Goal: Check status: Check status

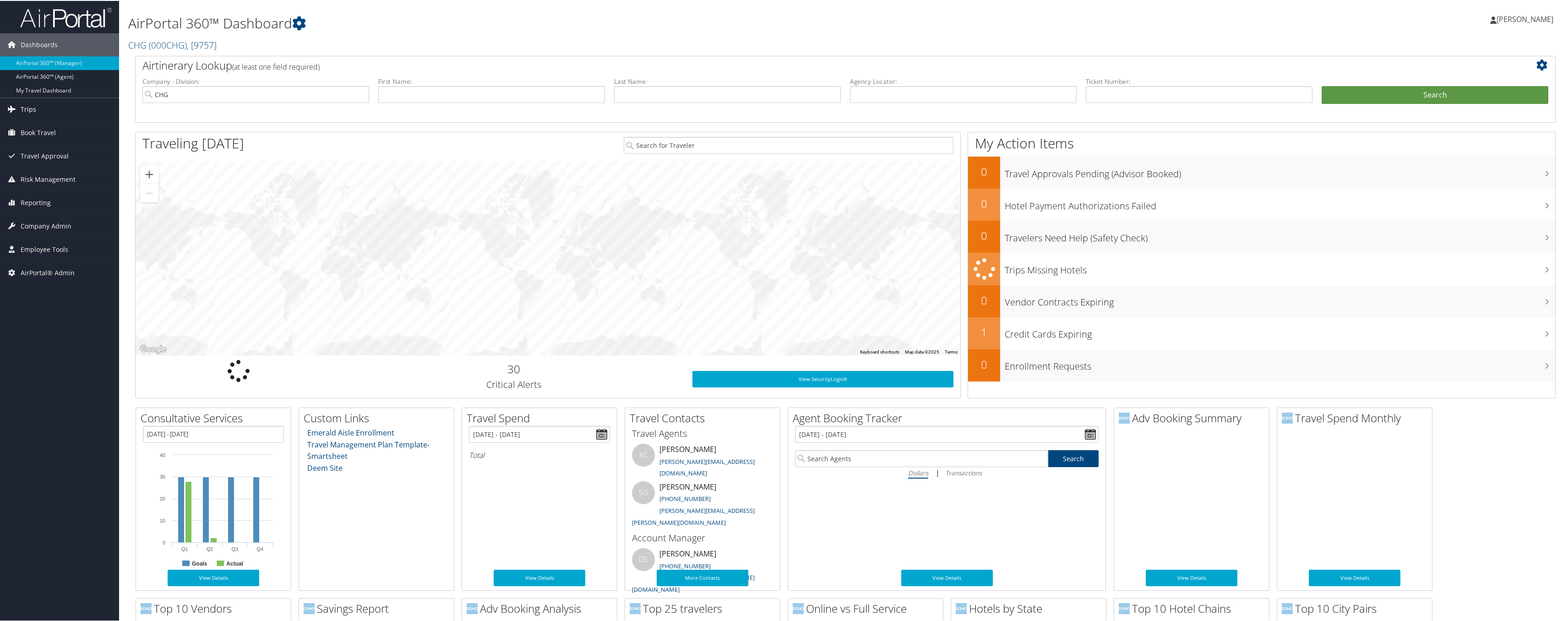
click at [43, 110] on link "Trips" at bounding box center [59, 109] width 119 height 23
click at [45, 154] on link "Past Trips" at bounding box center [59, 154] width 119 height 14
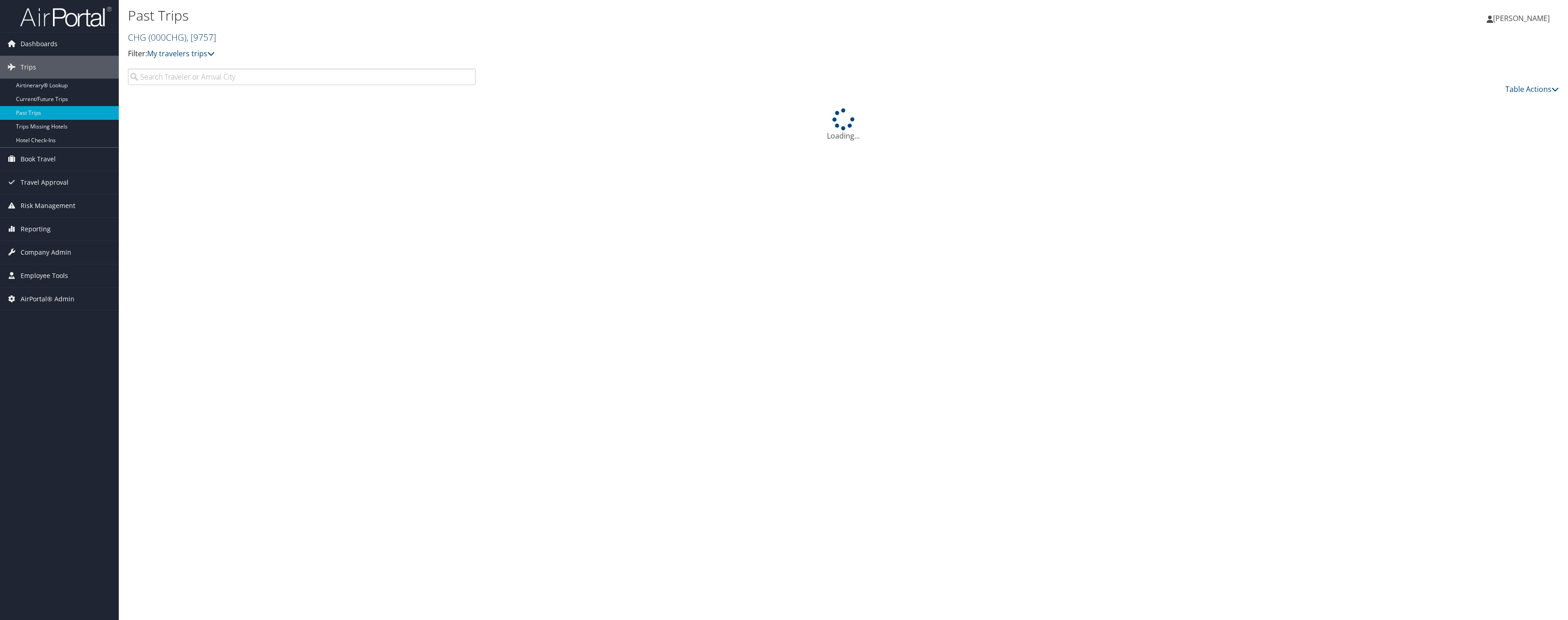
click at [193, 43] on span ", [ 9757 ]" at bounding box center [201, 37] width 30 height 12
click at [158, 94] on link "Pixar, [2692]" at bounding box center [188, 93] width 120 height 16
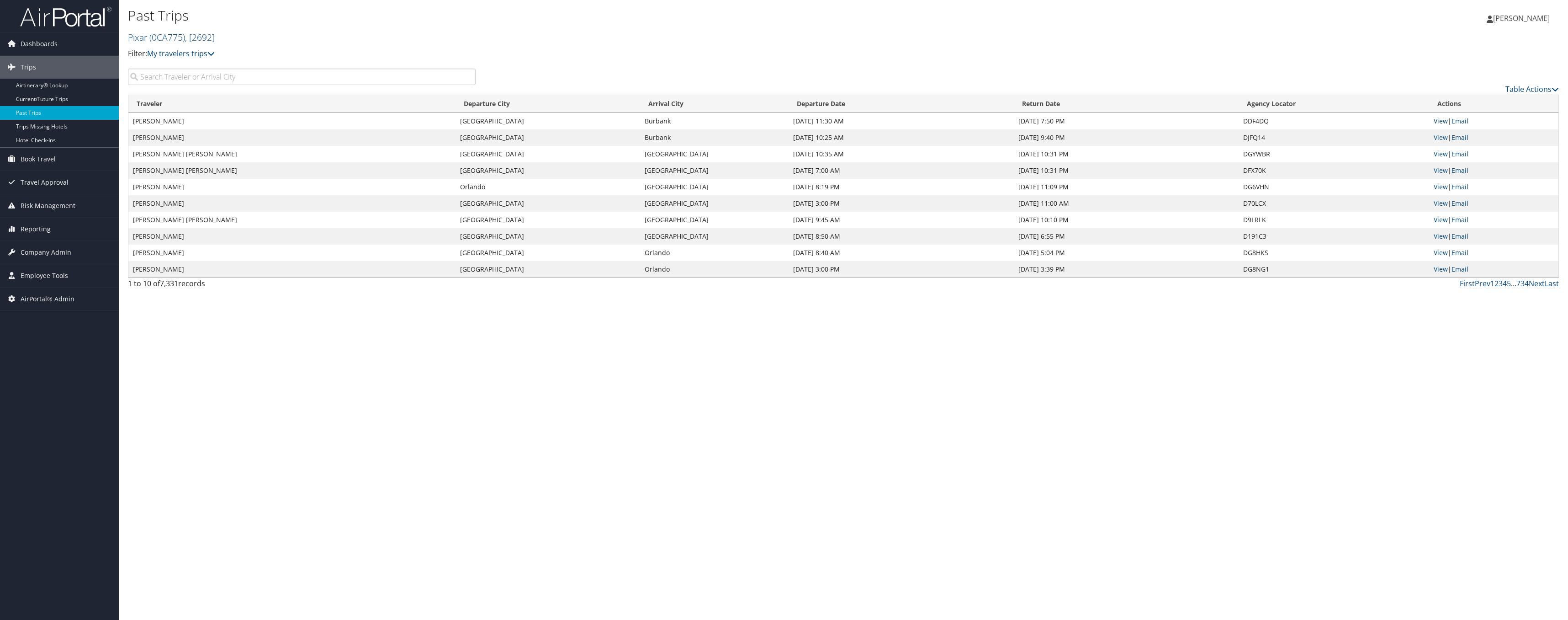
click at [1443, 120] on link "View" at bounding box center [1440, 121] width 14 height 9
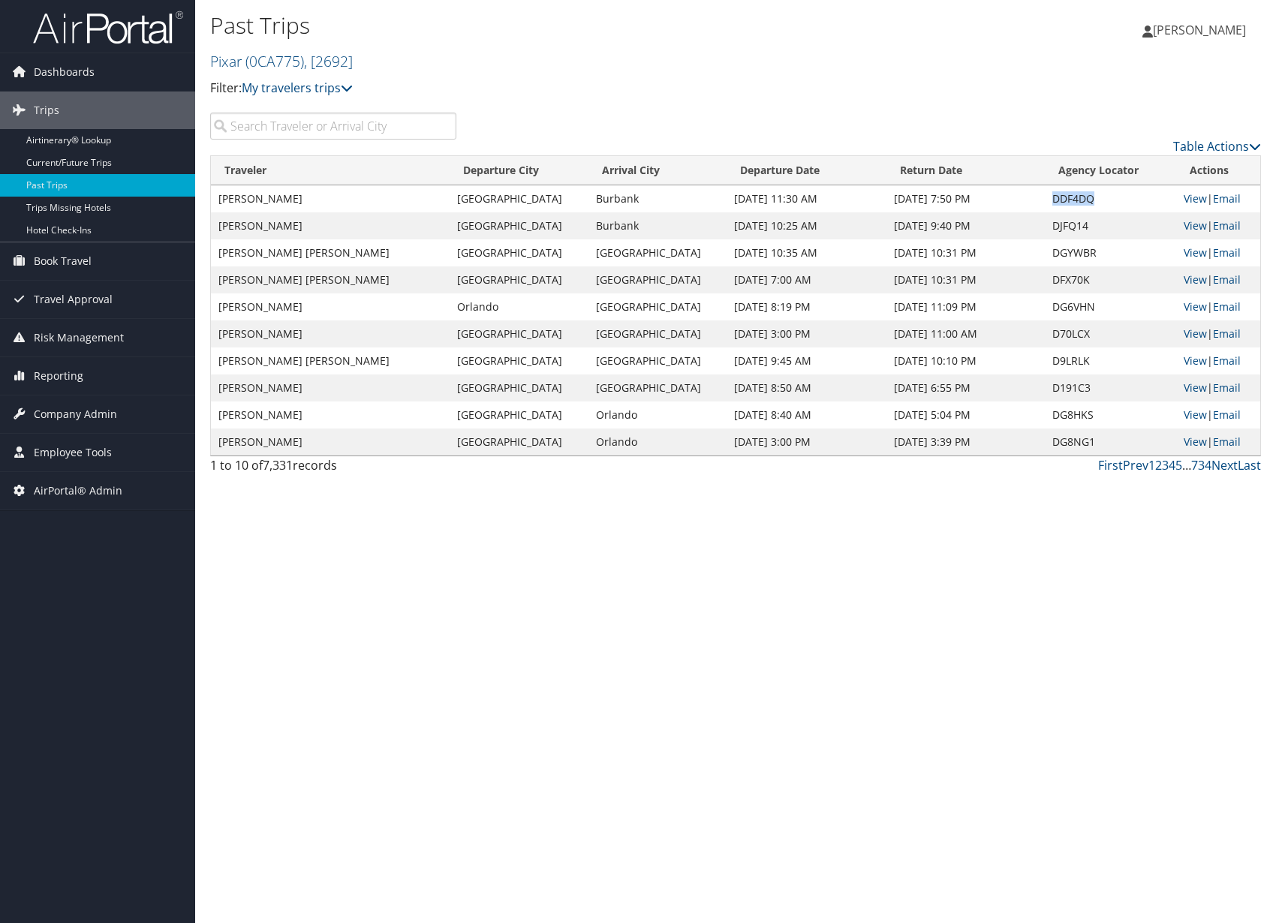
drag, startPoint x: 1088, startPoint y: 196, endPoint x: 1037, endPoint y: 197, distance: 51.1
click at [1045, 197] on td "DDF4DQ" at bounding box center [1110, 198] width 131 height 27
drag, startPoint x: 1093, startPoint y: 231, endPoint x: 1107, endPoint y: 225, distance: 15.5
click at [1094, 231] on td "DJFQ14" at bounding box center [1110, 225] width 131 height 27
click at [1184, 227] on link "View" at bounding box center [1195, 225] width 23 height 14
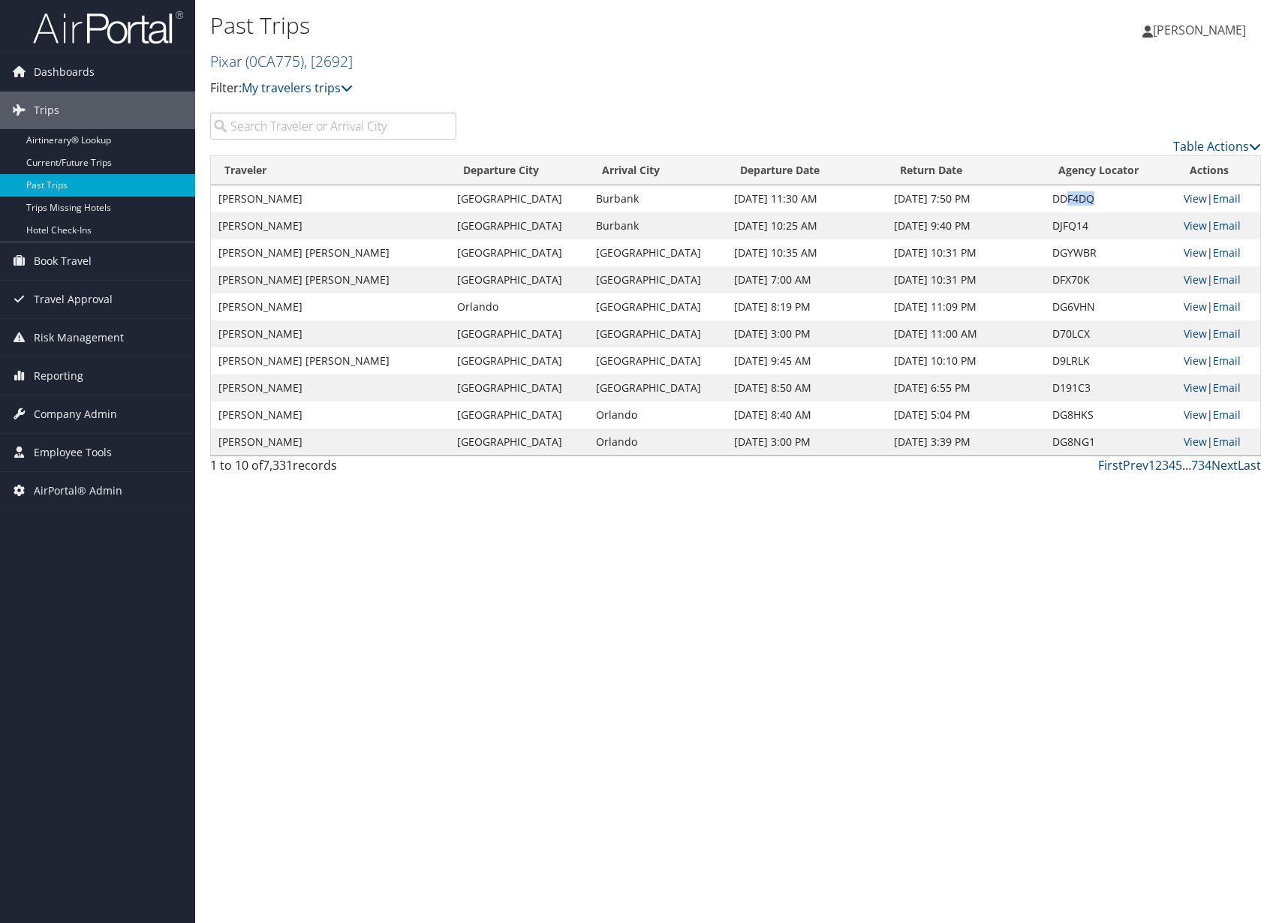
drag, startPoint x: 1089, startPoint y: 200, endPoint x: 1055, endPoint y: 201, distance: 33.8
click at [1055, 201] on td "DDF4DQ" at bounding box center [1110, 198] width 131 height 27
drag, startPoint x: 1085, startPoint y: 308, endPoint x: 1036, endPoint y: 309, distance: 49.6
click at [1045, 309] on td "DG6VHN" at bounding box center [1110, 306] width 131 height 27
click at [1058, 197] on td "DDF4DQ" at bounding box center [1110, 198] width 131 height 27
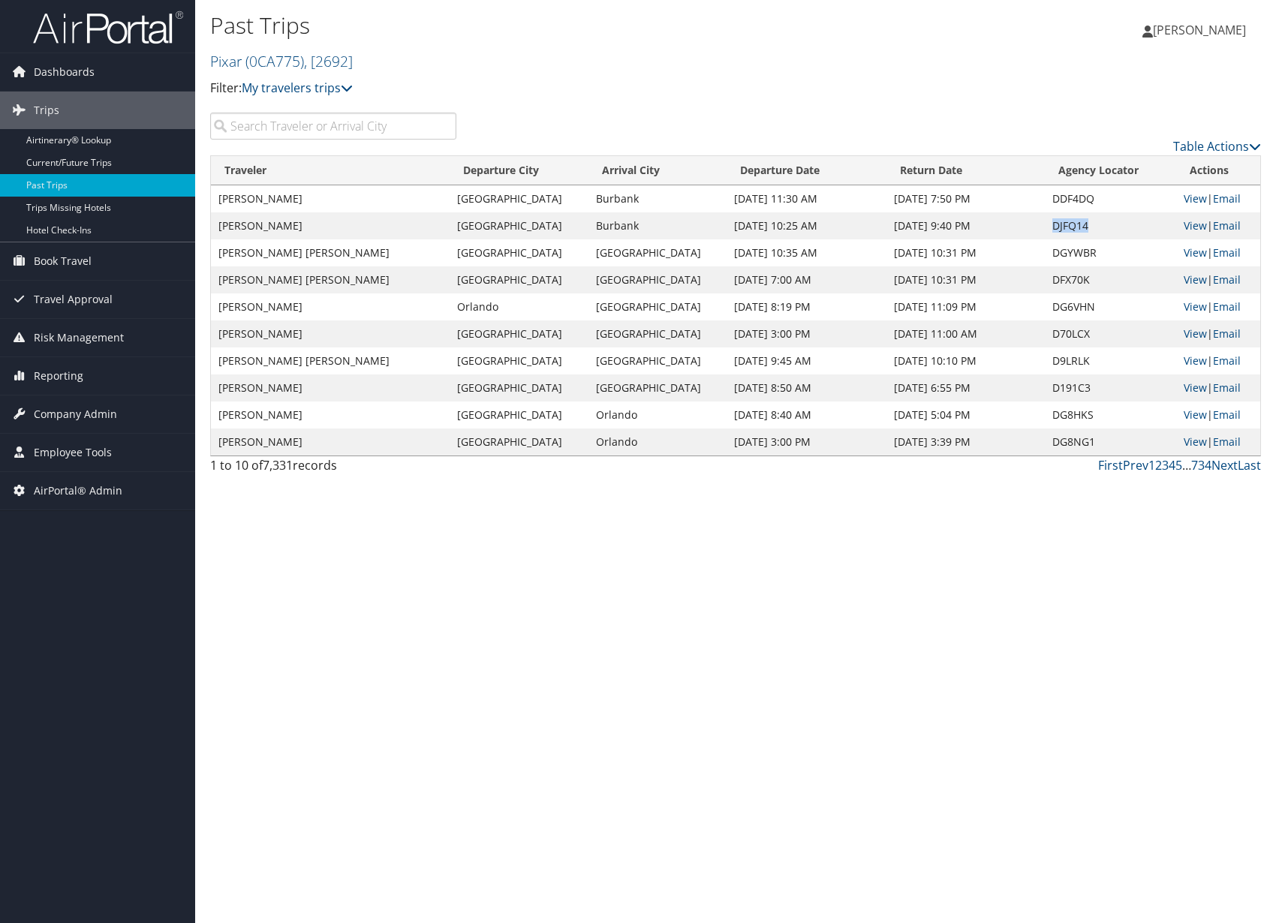
drag, startPoint x: 1077, startPoint y: 221, endPoint x: 1037, endPoint y: 227, distance: 41.1
click at [1045, 227] on td "DJFQ14" at bounding box center [1110, 225] width 131 height 27
click at [1190, 227] on link "View" at bounding box center [1195, 225] width 23 height 14
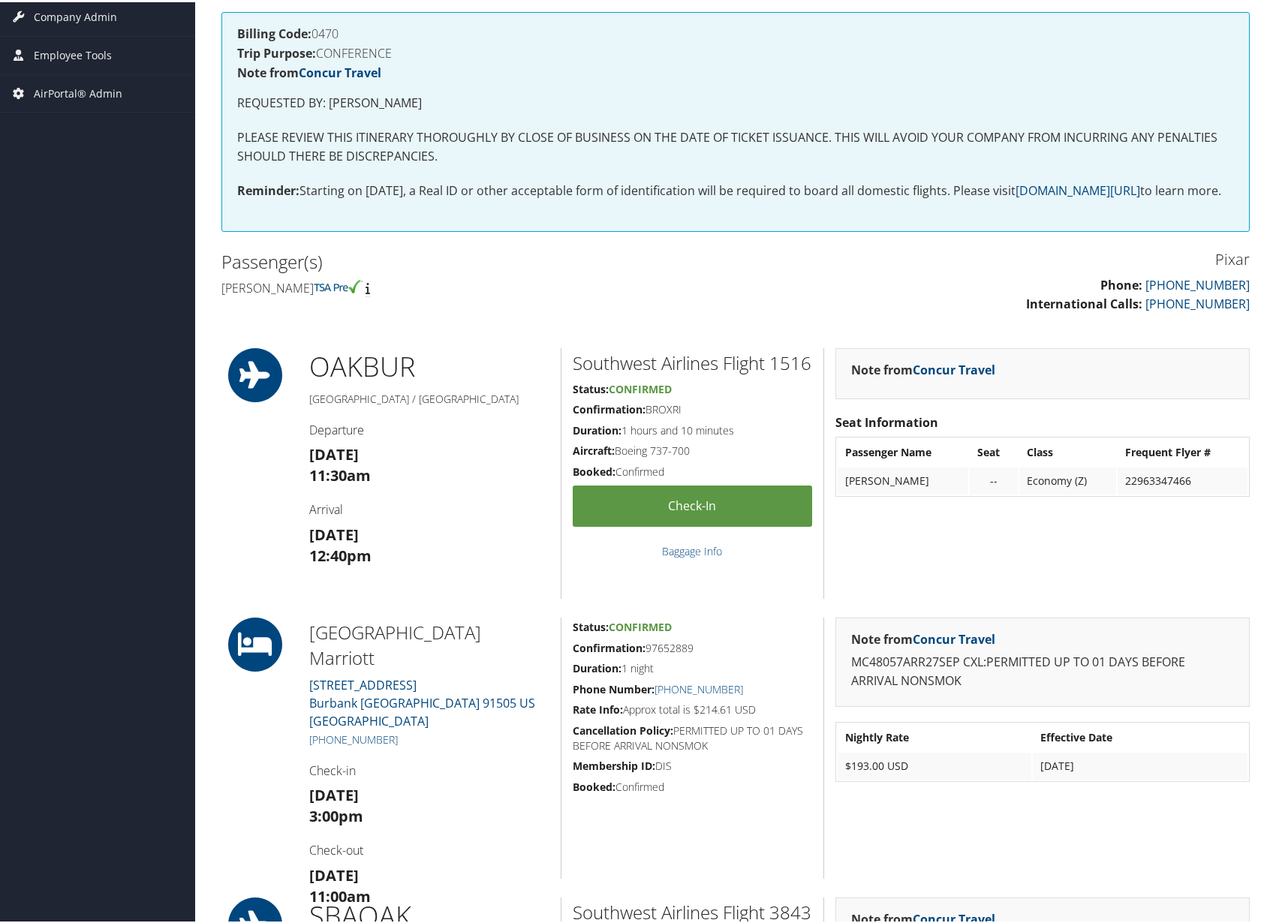
scroll to position [301, 0]
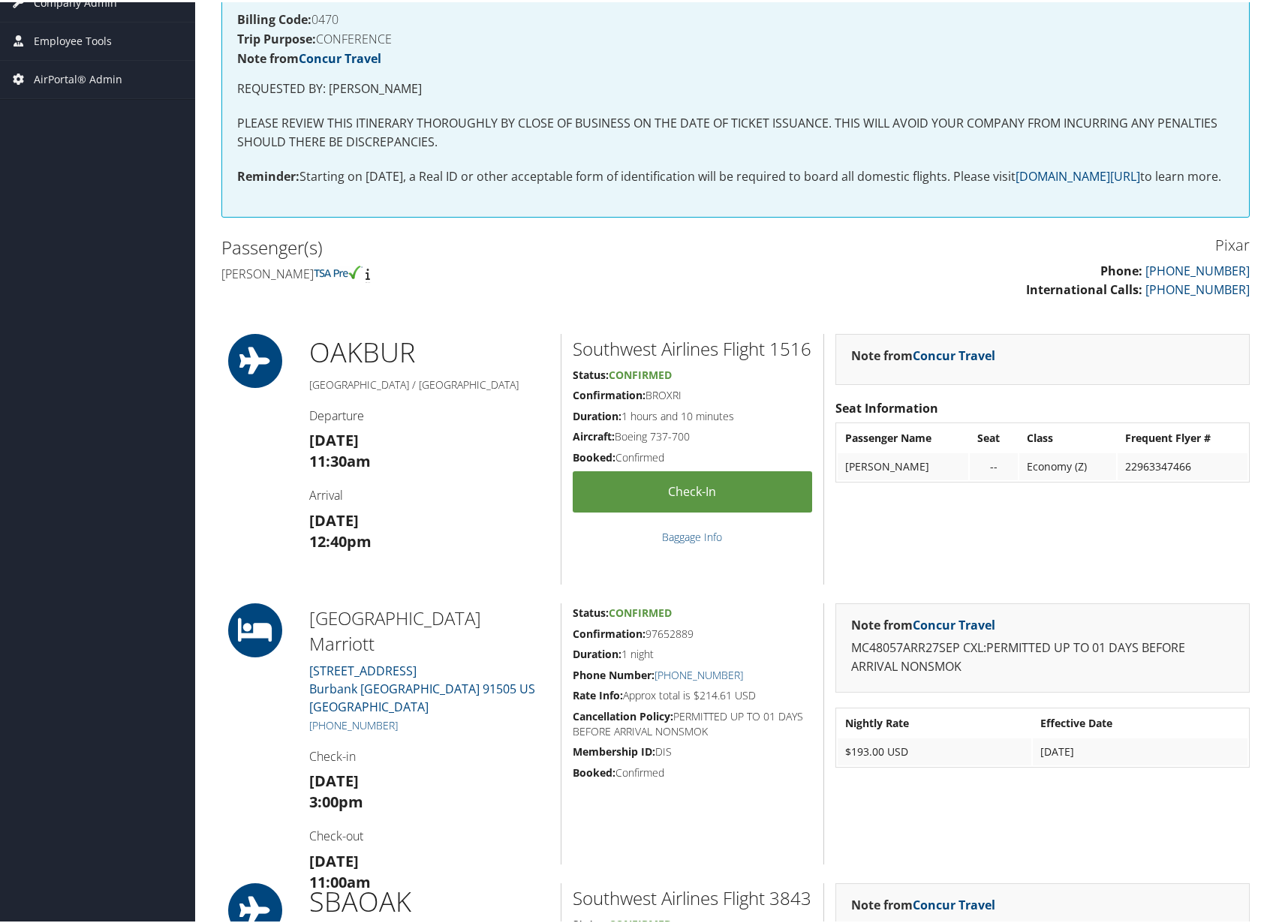
drag, startPoint x: 694, startPoint y: 440, endPoint x: 646, endPoint y: 440, distance: 48.8
click at [646, 401] on h5 "Confirmation: BROXRI" at bounding box center [692, 393] width 239 height 15
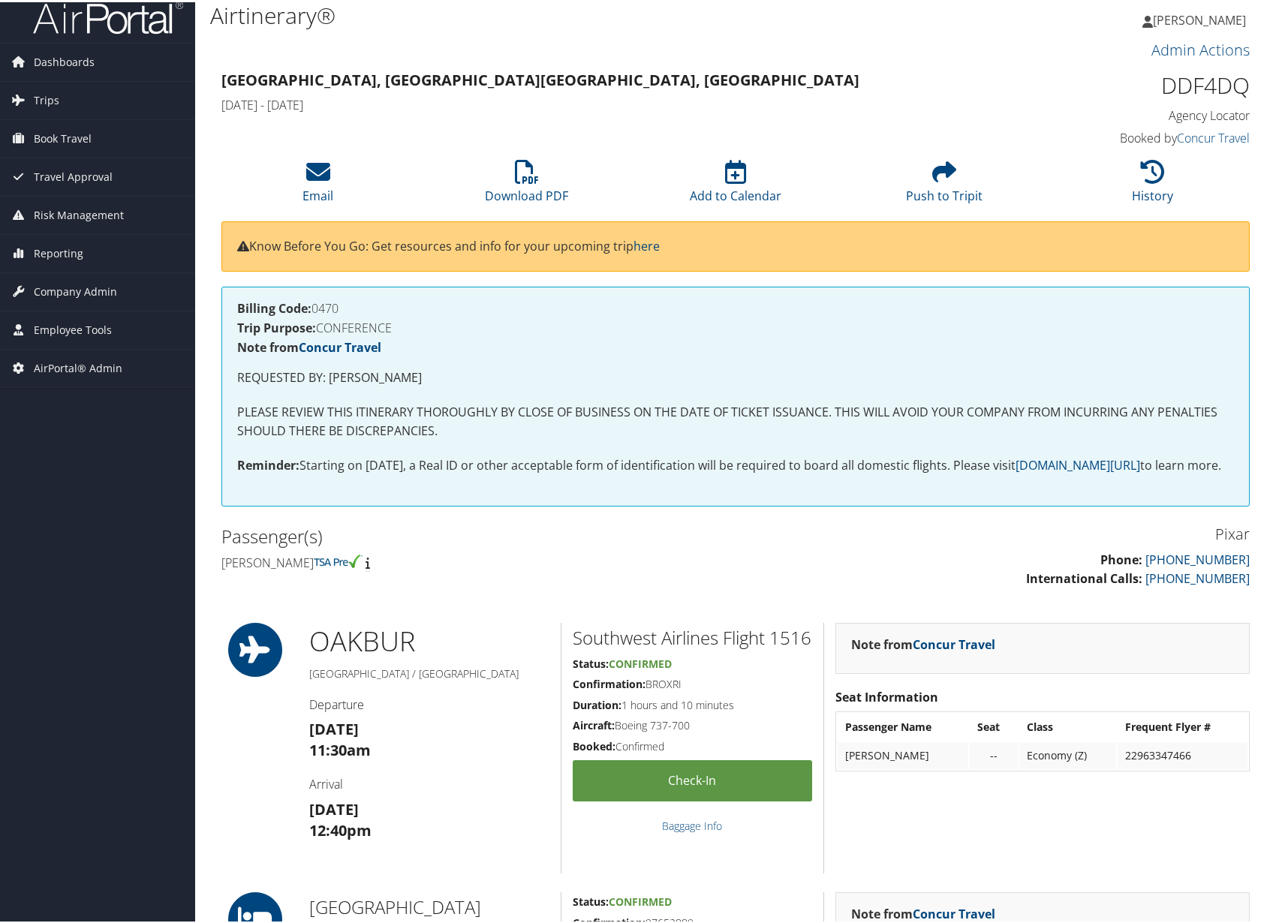
scroll to position [0, 0]
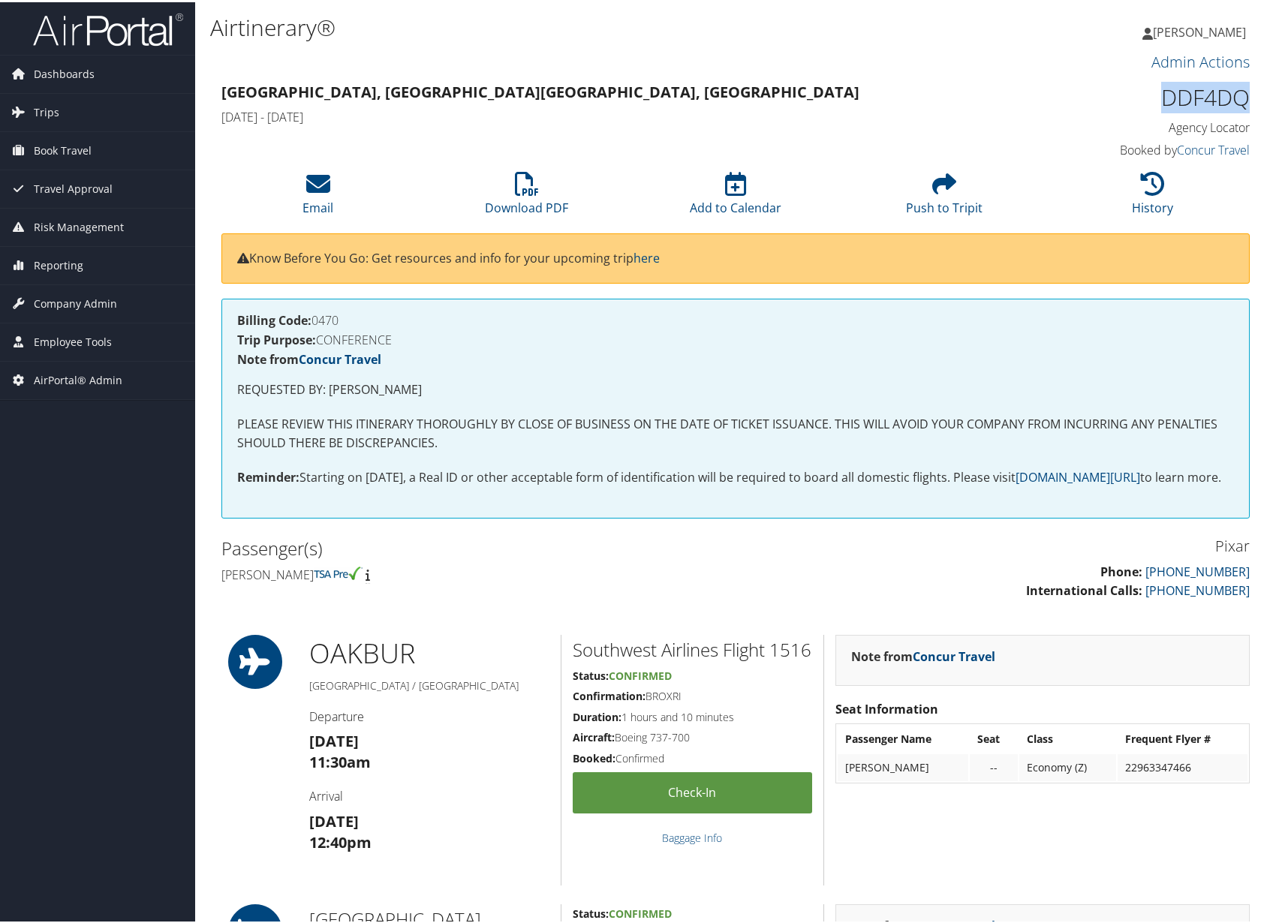
drag, startPoint x: 1240, startPoint y: 107, endPoint x: 1142, endPoint y: 106, distance: 98.3
click at [1142, 106] on h1 "DDF4DQ" at bounding box center [1130, 96] width 240 height 32
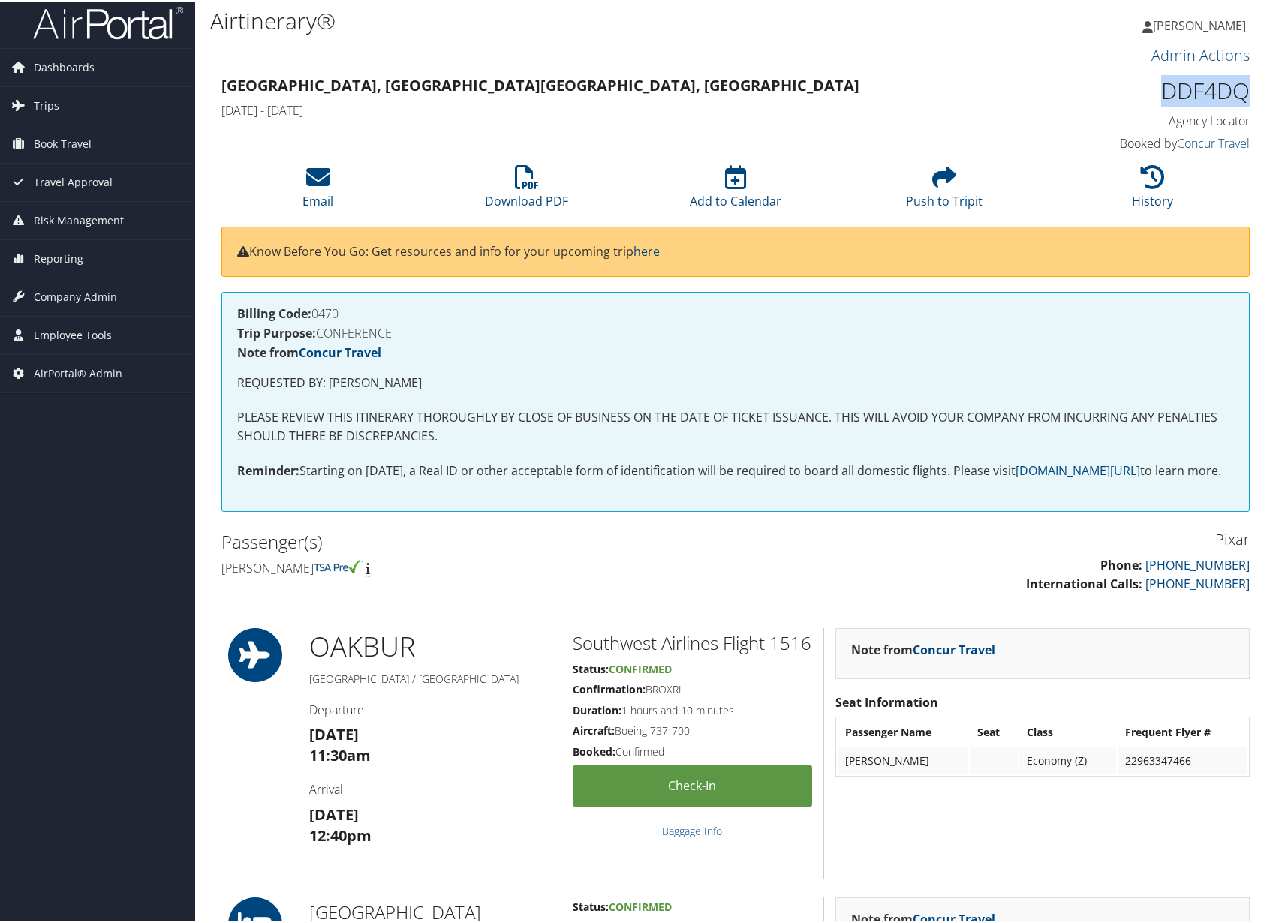
scroll to position [8, 0]
click at [1028, 91] on h1 "DDF4DQ" at bounding box center [1130, 88] width 240 height 32
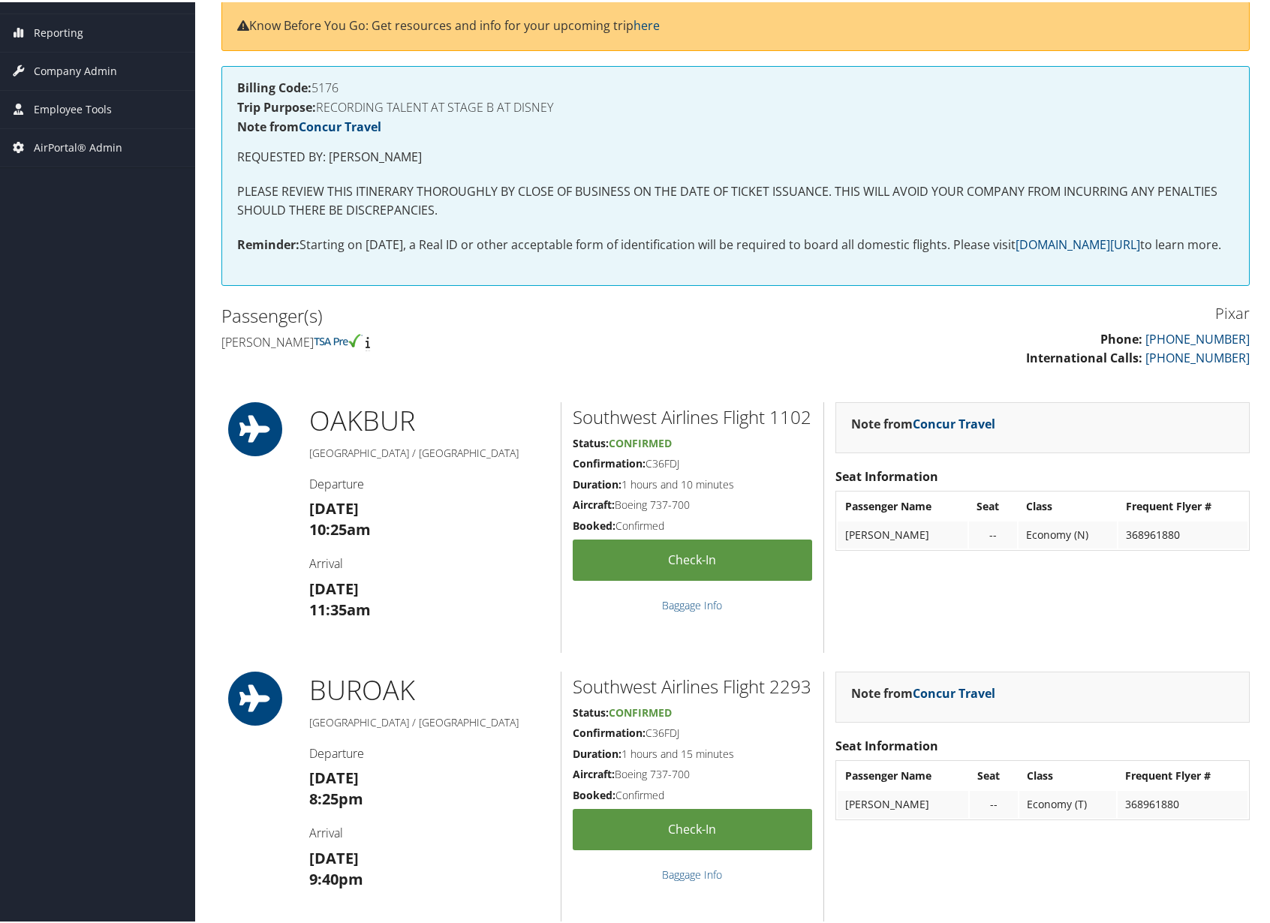
scroll to position [254, 0]
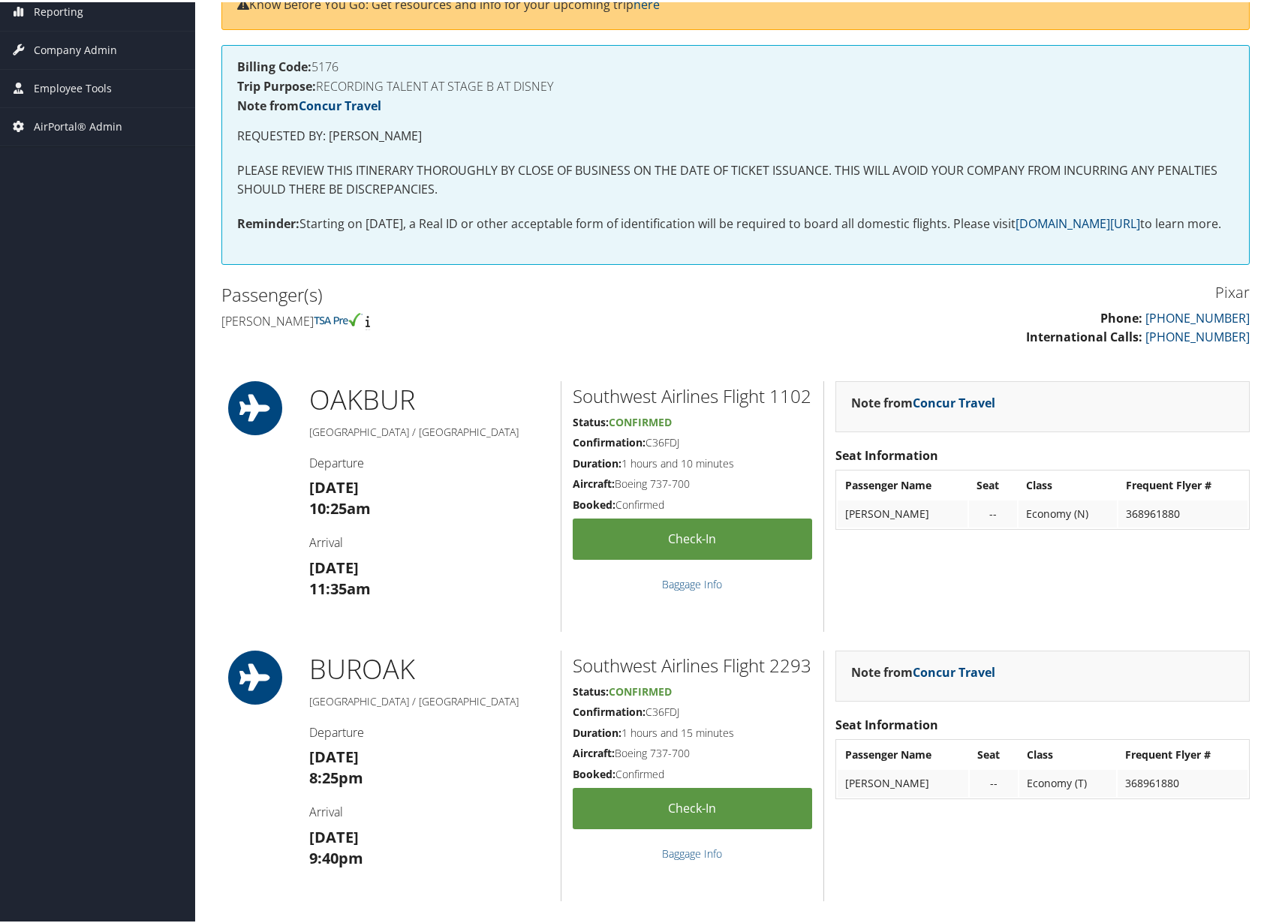
click at [689, 448] on h5 "Confirmation: C36FDJ" at bounding box center [692, 440] width 239 height 15
drag, startPoint x: 688, startPoint y: 487, endPoint x: 649, endPoint y: 488, distance: 39.0
click at [649, 448] on h5 "Confirmation: C36FDJ" at bounding box center [692, 440] width 239 height 15
click at [799, 474] on div "Southwest Airlines Flight 1102 Status: Confirmed Confirmation: C36FDJ Duration:…" at bounding box center [692, 504] width 263 height 251
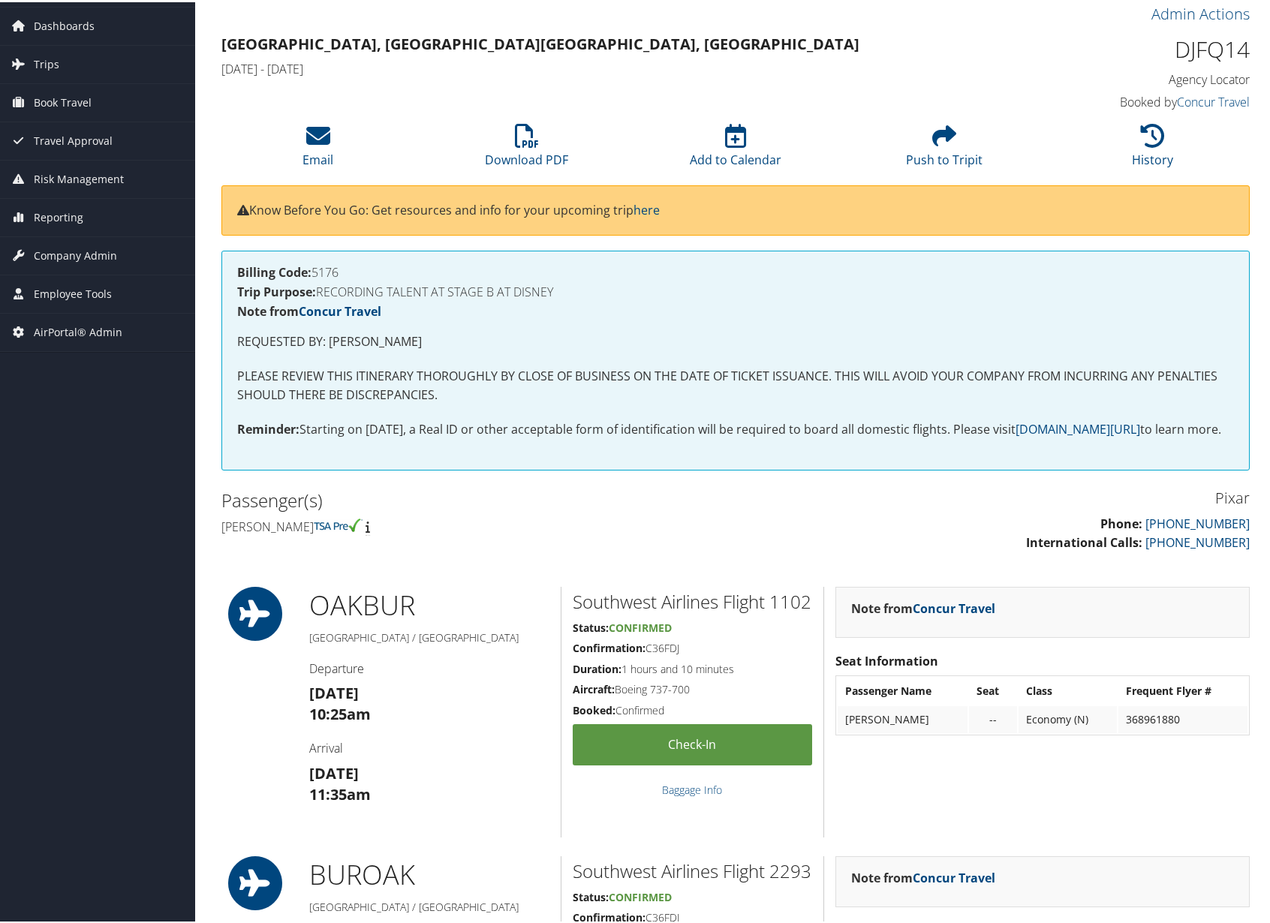
scroll to position [0, 0]
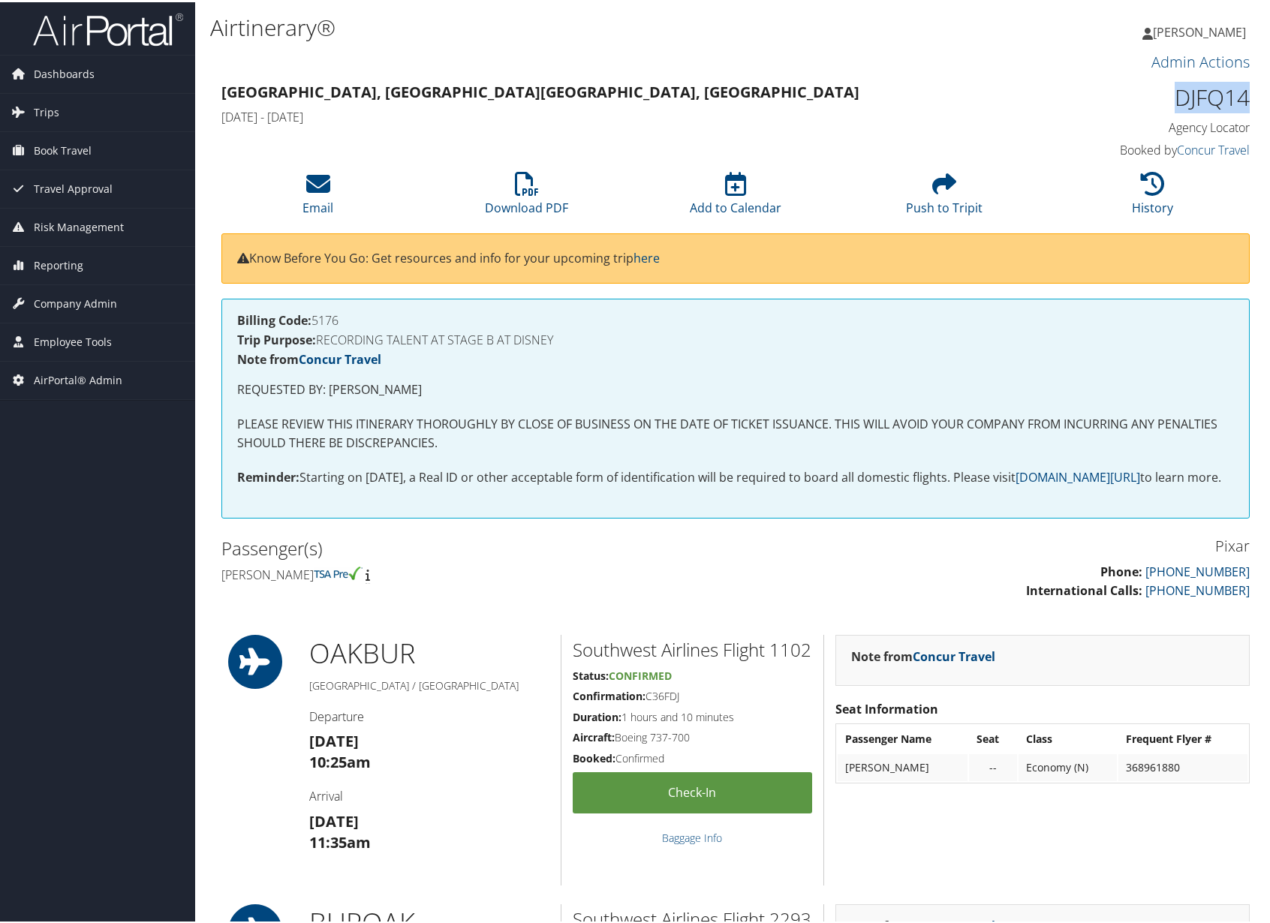
drag, startPoint x: 1244, startPoint y: 101, endPoint x: 1172, endPoint y: 106, distance: 71.4
click at [1172, 106] on div "DJFQ14 Agency Locator Agency Locator DJFQ14 Booked by Concur Travel Booked by C…" at bounding box center [1129, 120] width 263 height 86
click at [1240, 109] on h1 "DJFQ14" at bounding box center [1130, 96] width 240 height 32
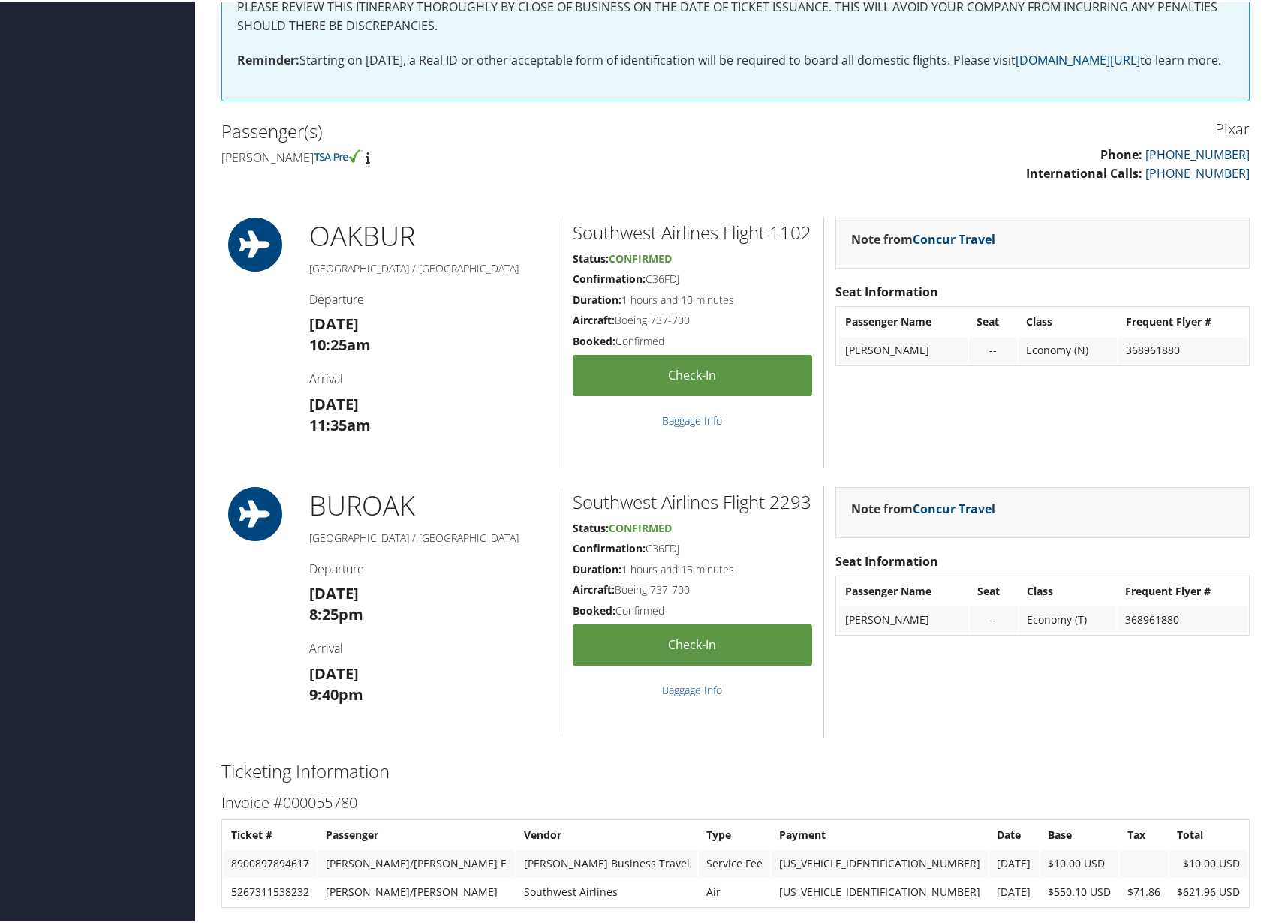
scroll to position [427, 0]
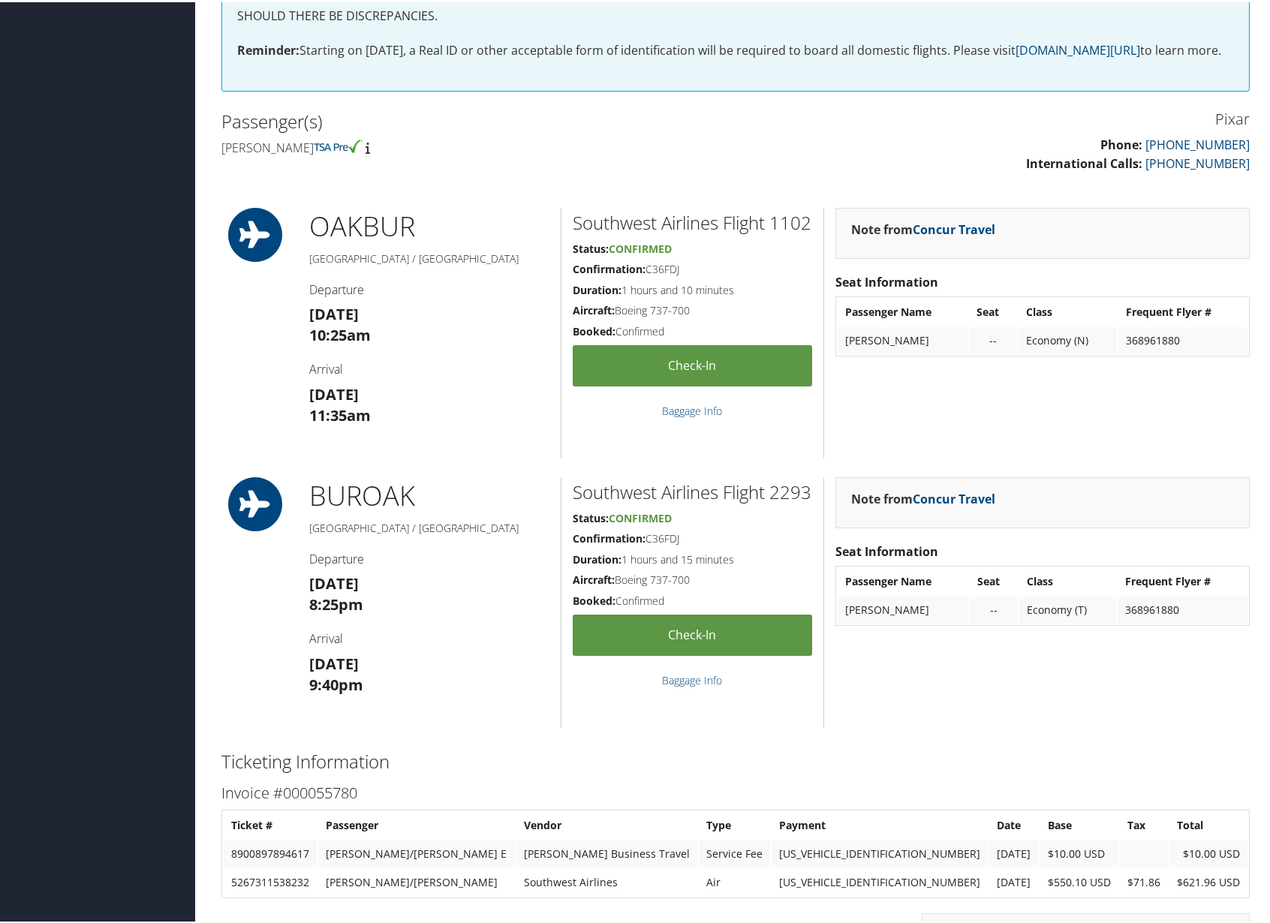
drag, startPoint x: 710, startPoint y: 311, endPoint x: 569, endPoint y: 318, distance: 141.3
click at [569, 318] on div "Southwest Airlines Flight 1102 Status: Confirmed Confirmation: C36FDJ Duration:…" at bounding box center [692, 331] width 263 height 251
click at [775, 187] on div "Pixar Phone: [PHONE_NUMBER] International Calls: [PHONE_NUMBER]" at bounding box center [998, 145] width 525 height 83
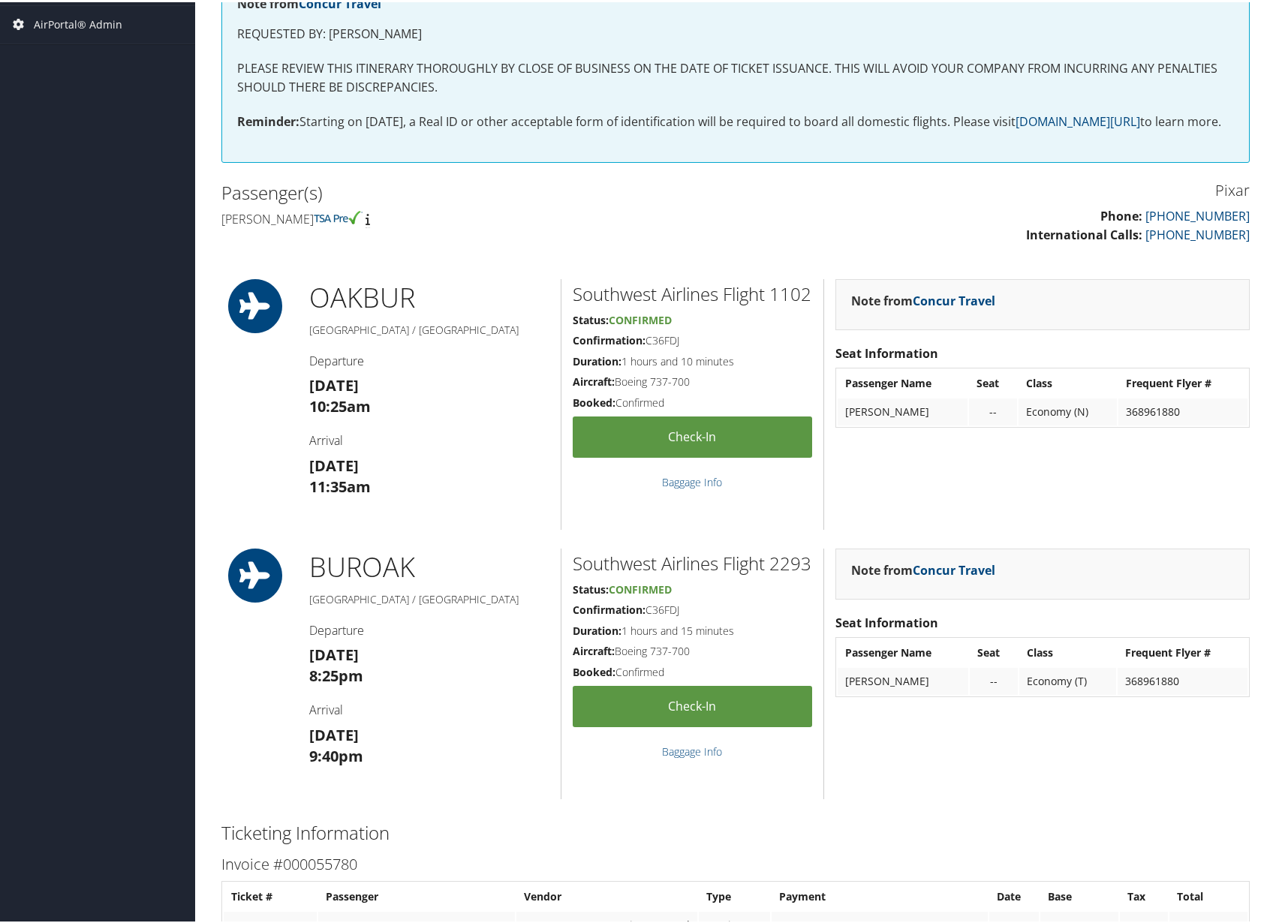
scroll to position [206, 0]
